Goal: Communication & Community: Connect with others

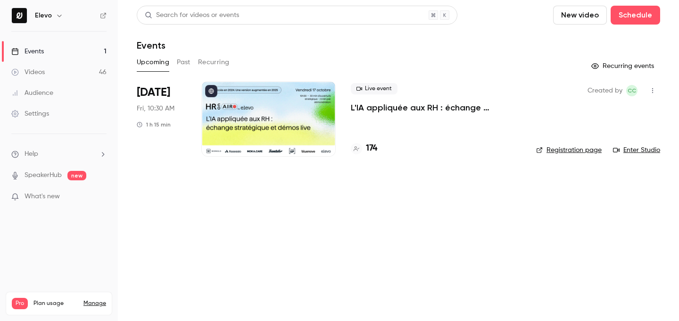
click at [368, 144] on h4 "174" at bounding box center [371, 148] width 11 height 13
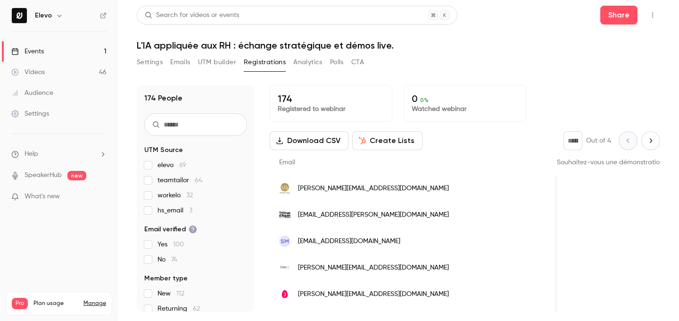
scroll to position [0, 877]
click at [59, 46] on link "Events 1" at bounding box center [59, 51] width 118 height 21
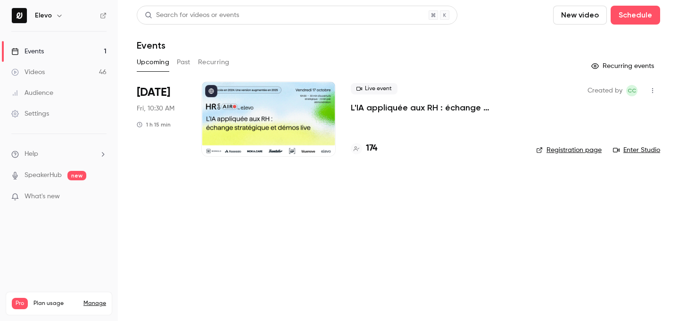
click at [655, 91] on icon "button" at bounding box center [653, 90] width 8 height 7
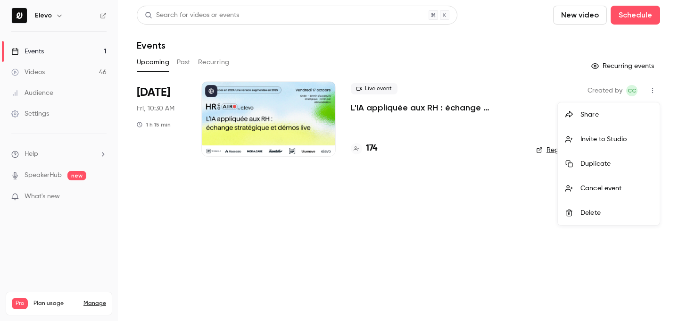
click at [603, 135] on div "Invite to Studio" at bounding box center [617, 138] width 72 height 9
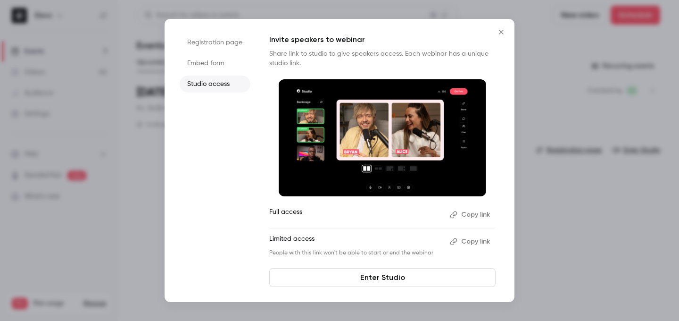
click at [472, 243] on button "Copy link" at bounding box center [471, 241] width 50 height 15
click at [504, 32] on icon "Close" at bounding box center [501, 32] width 11 height 8
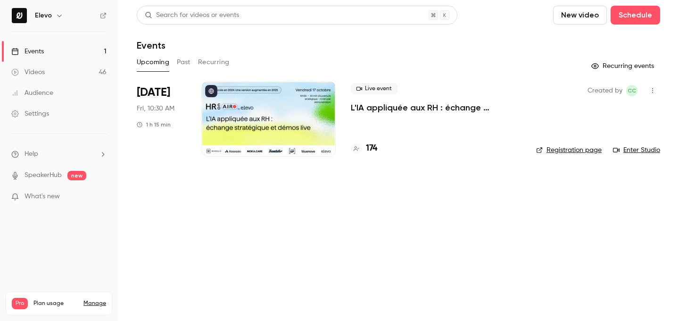
click at [357, 158] on li "[DATE] Fri, 10:30 AM 1 h 15 min Live event L'IA appliquée aux RH : échange stra…" at bounding box center [398, 124] width 523 height 87
click at [377, 149] on h4 "174" at bounding box center [371, 148] width 11 height 13
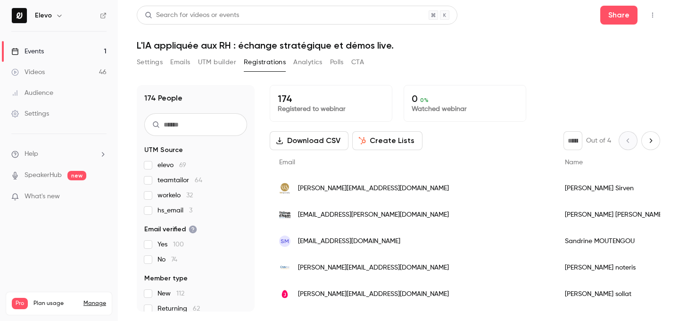
click at [84, 48] on link "Events 1" at bounding box center [59, 51] width 118 height 21
